Goal: Task Accomplishment & Management: Manage account settings

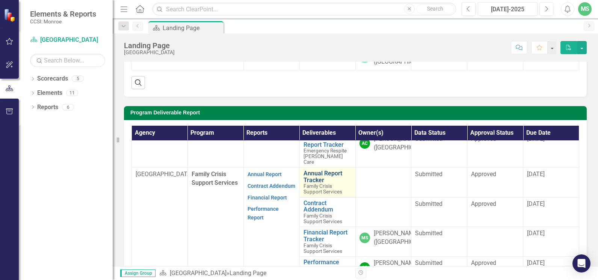
scroll to position [61, 0]
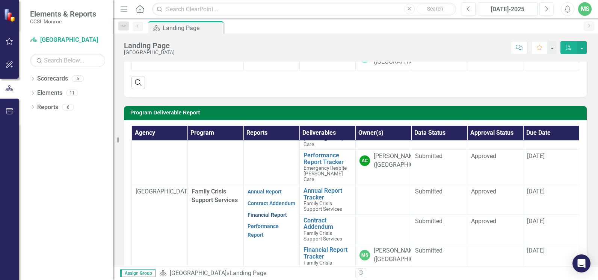
click at [269, 218] on link "Financial Report" at bounding box center [267, 215] width 39 height 6
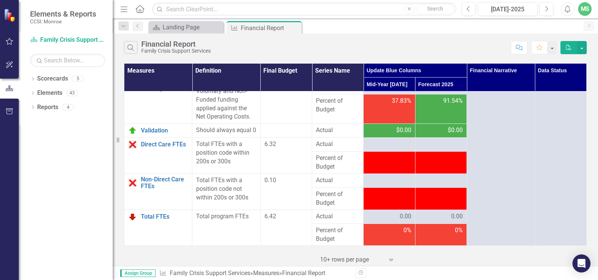
scroll to position [1503, 0]
click at [388, 162] on div at bounding box center [390, 158] width 44 height 9
click at [396, 163] on div at bounding box center [390, 158] width 44 height 9
click at [393, 148] on div at bounding box center [390, 144] width 44 height 9
click at [395, 148] on div at bounding box center [390, 144] width 44 height 9
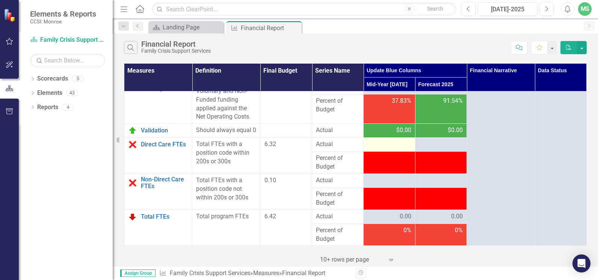
click at [395, 148] on div at bounding box center [390, 144] width 44 height 9
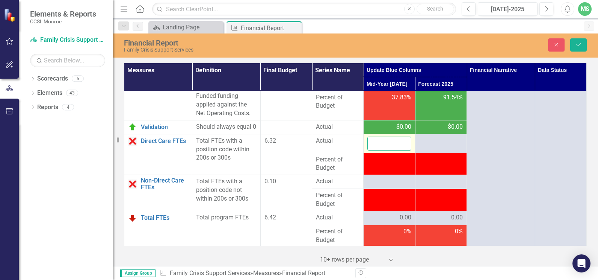
click at [378, 150] on input "number" at bounding box center [390, 143] width 44 height 14
type input "4.57"
click at [378, 185] on td at bounding box center [389, 182] width 51 height 14
click at [377, 186] on div at bounding box center [390, 181] width 44 height 9
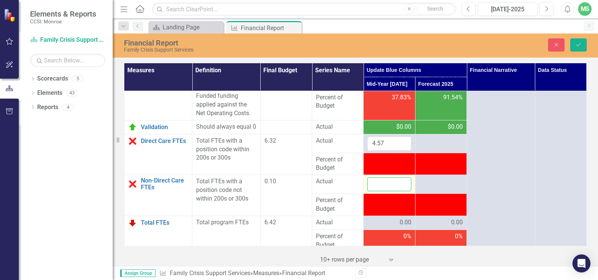
click at [378, 191] on input "number" at bounding box center [390, 184] width 44 height 14
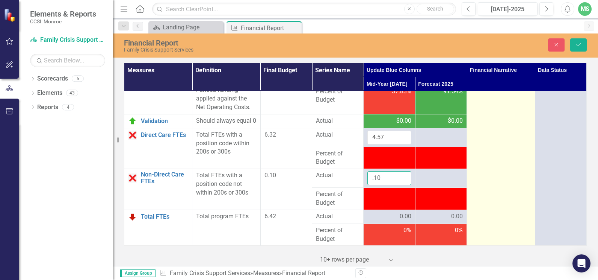
scroll to position [1518, 0]
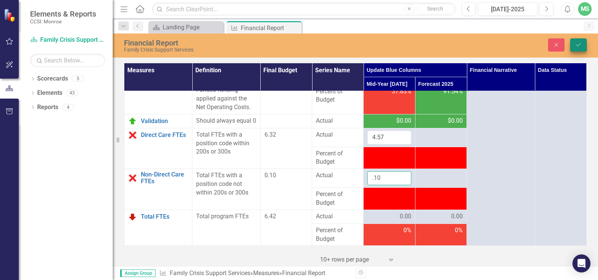
type input ".10"
click at [575, 47] on button "Save" at bounding box center [578, 44] width 17 height 13
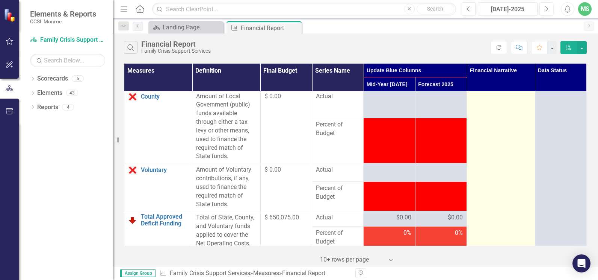
scroll to position [1509, 0]
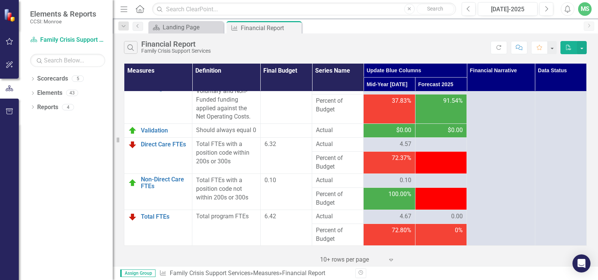
click at [587, 8] on div "MS" at bounding box center [585, 9] width 14 height 14
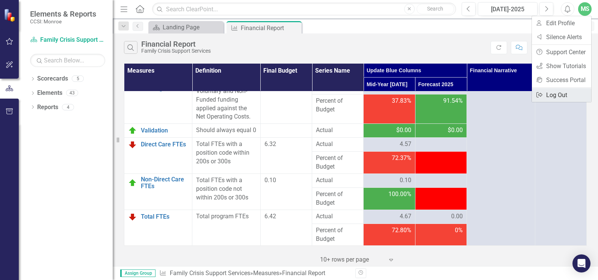
click at [567, 96] on link "Logout Log Out" at bounding box center [561, 95] width 59 height 14
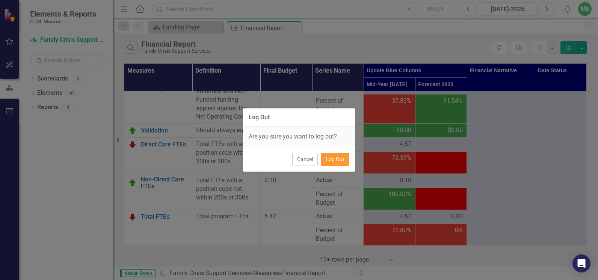
click at [338, 159] on button "Log Out" at bounding box center [335, 159] width 29 height 13
